Goal: Navigation & Orientation: Find specific page/section

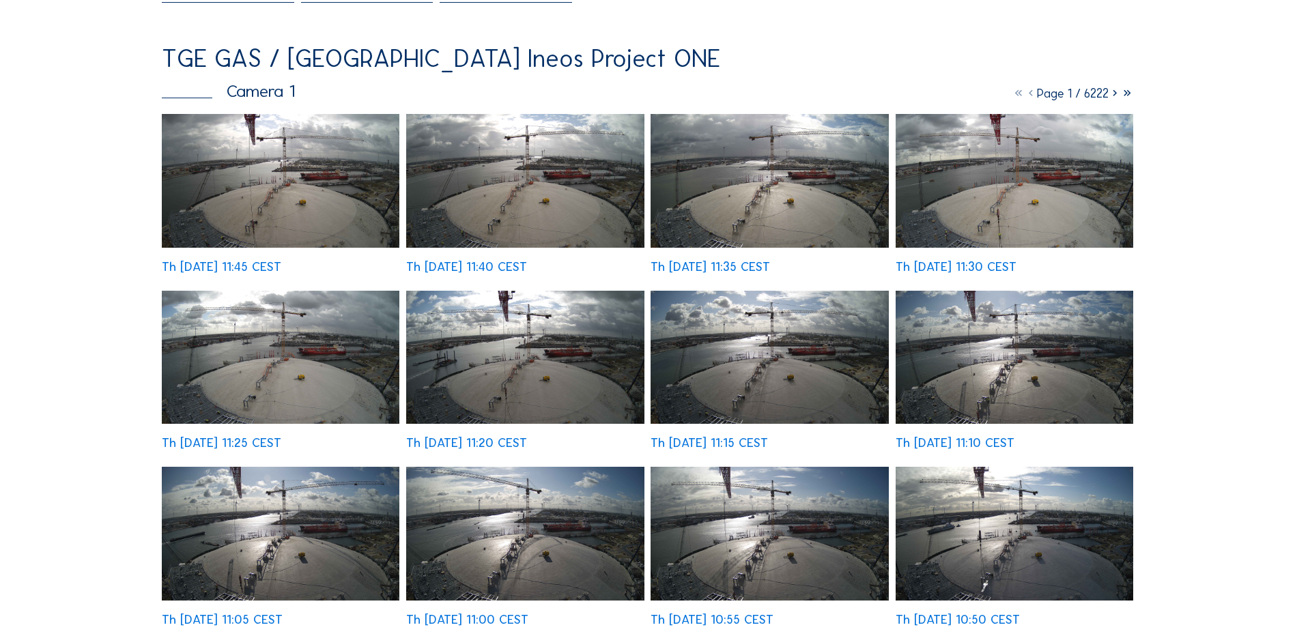
scroll to position [137, 0]
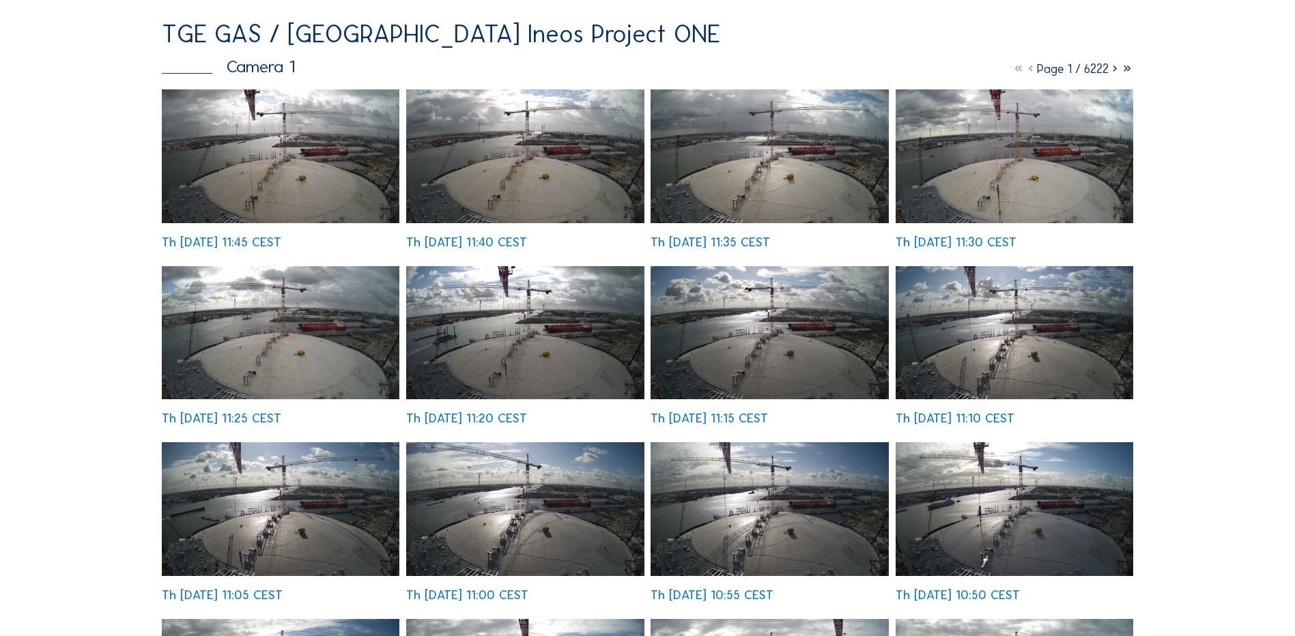
click at [53, 266] on div "Cameras Timelapses My C-Site Fullscreen TGE GAS / Antwerpen Ineos Project ONE C…" at bounding box center [647, 619] width 1295 height 1513
